Goal: Download file/media

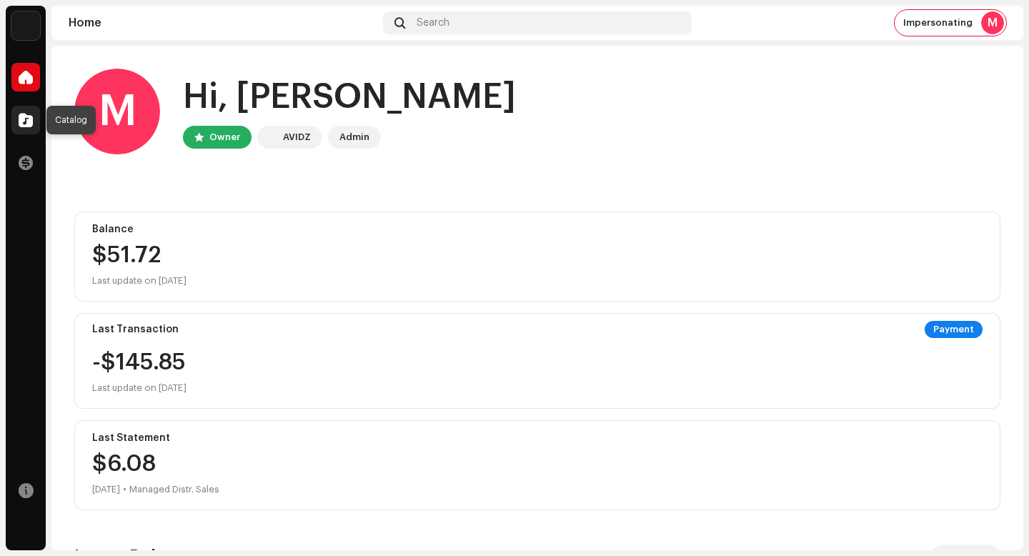
click at [31, 119] on span at bounding box center [26, 119] width 14 height 11
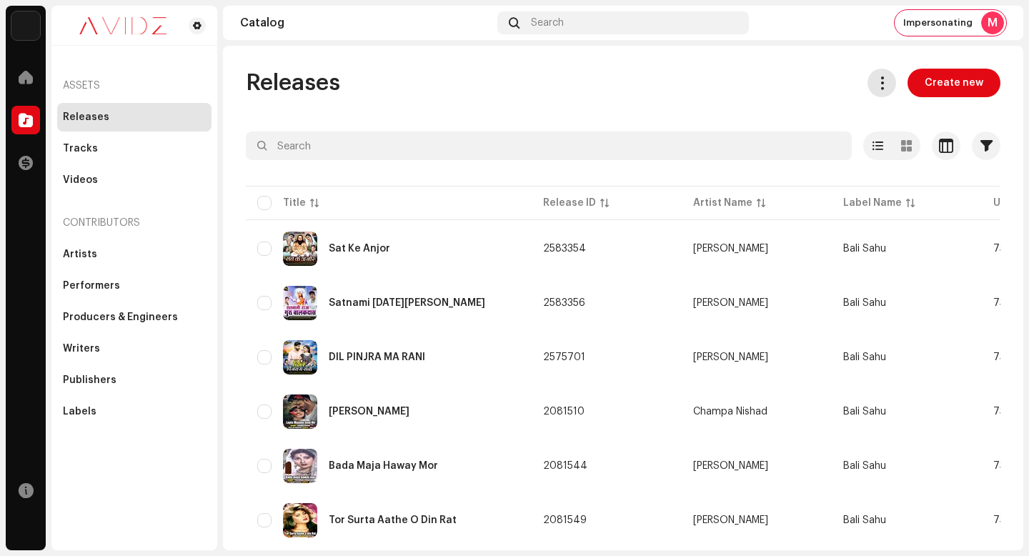
click at [880, 81] on span at bounding box center [882, 82] width 14 height 11
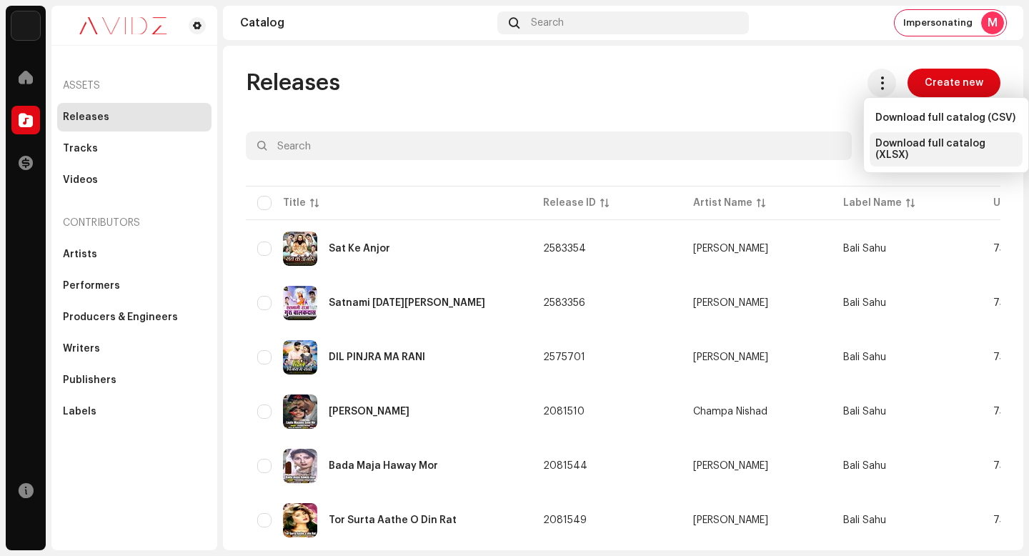
click at [912, 157] on div "Download full catalog (XLSX)" at bounding box center [946, 149] width 153 height 34
click at [952, 34] on div "Impersonating M" at bounding box center [950, 23] width 111 height 26
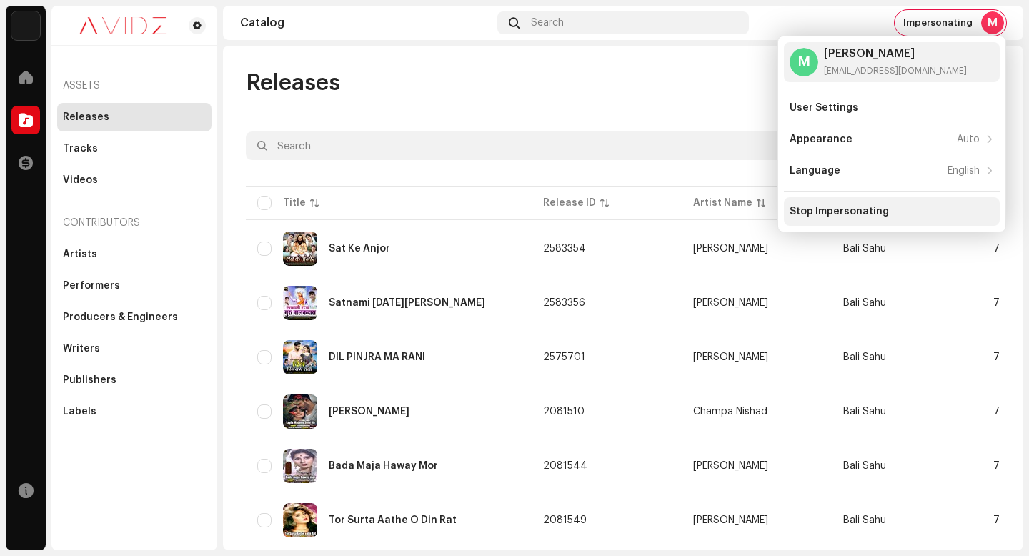
click at [845, 219] on div "Stop Impersonating" at bounding box center [892, 211] width 216 height 29
